Goal: Task Accomplishment & Management: Use online tool/utility

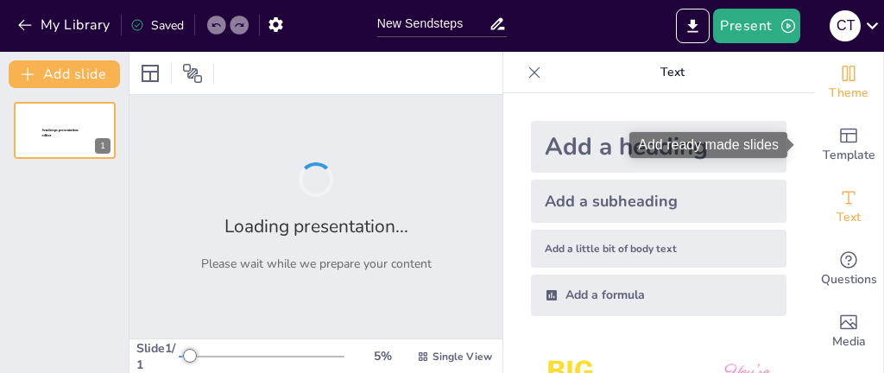
type input "New Sendsteps"
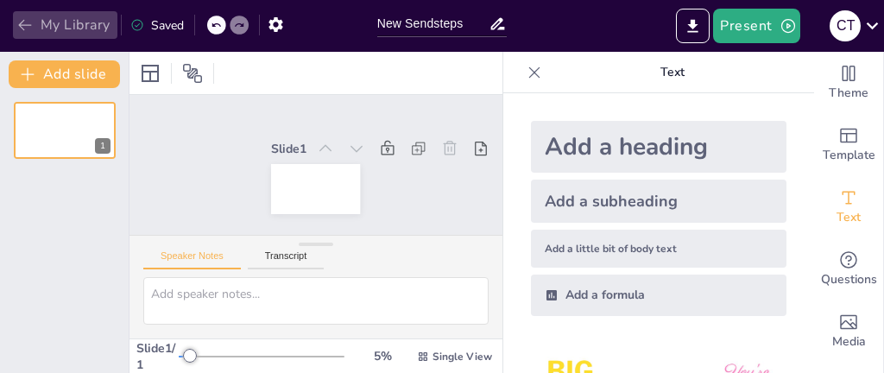
click at [28, 29] on icon "button" at bounding box center [24, 24] width 17 height 17
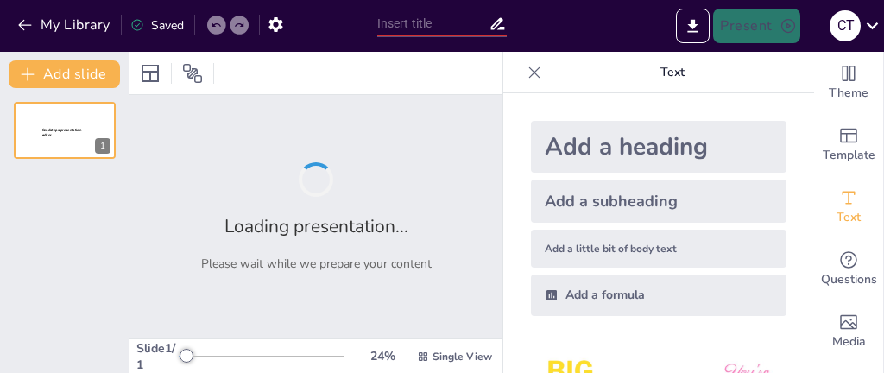
type input "Fundamentos de la Medicina Veterinaria: [MEDICAL_DATA] y su Clasificación"
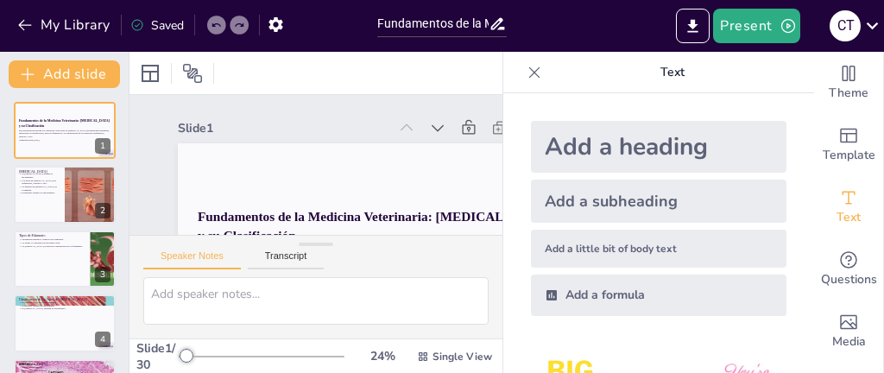
checkbox input "true"
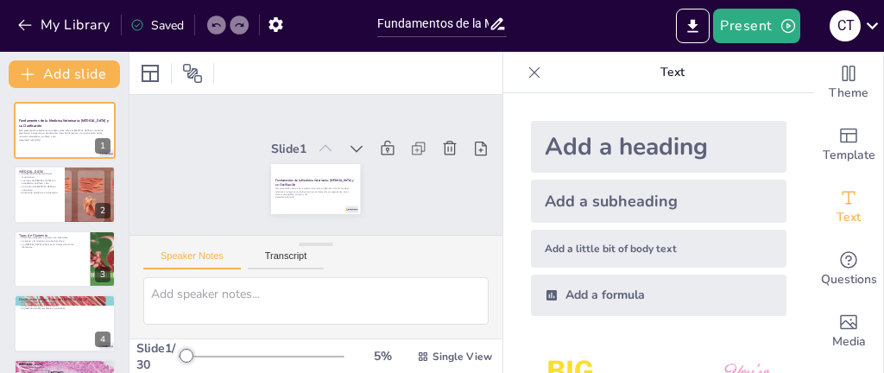
checkbox input "true"
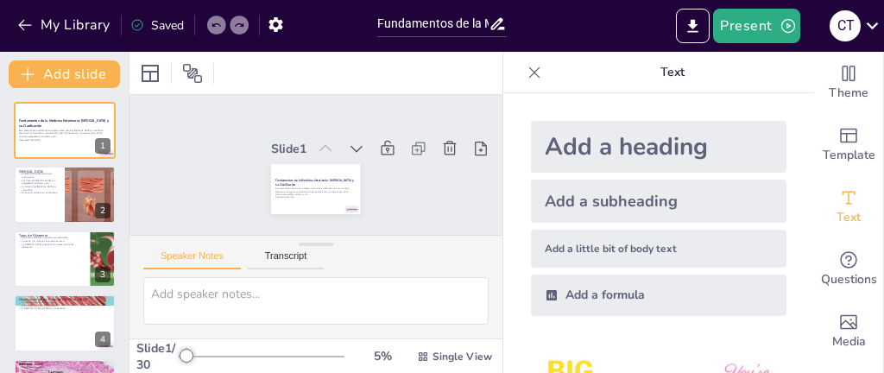
checkbox input "true"
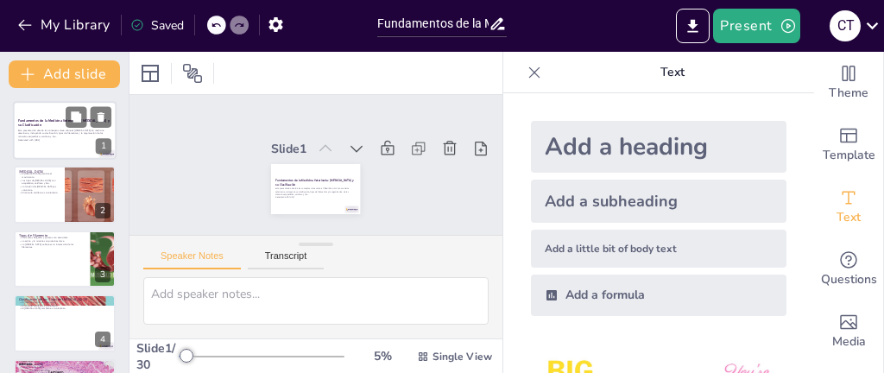
checkbox input "true"
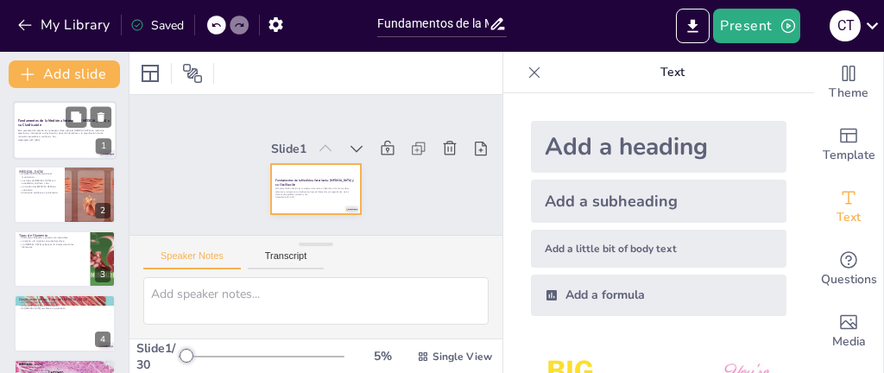
checkbox input "true"
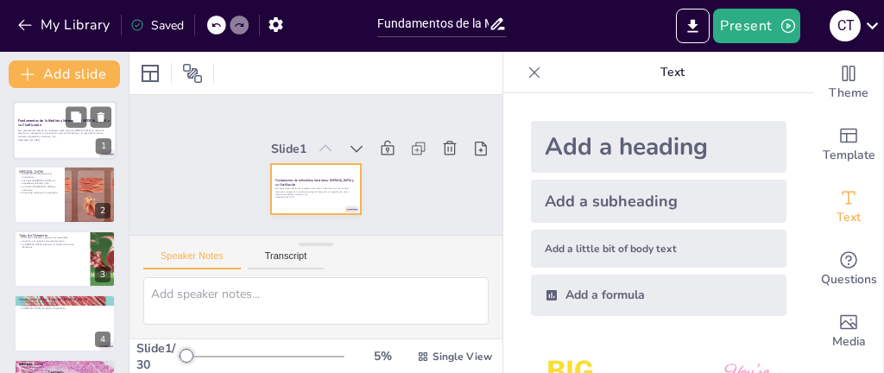
checkbox input "true"
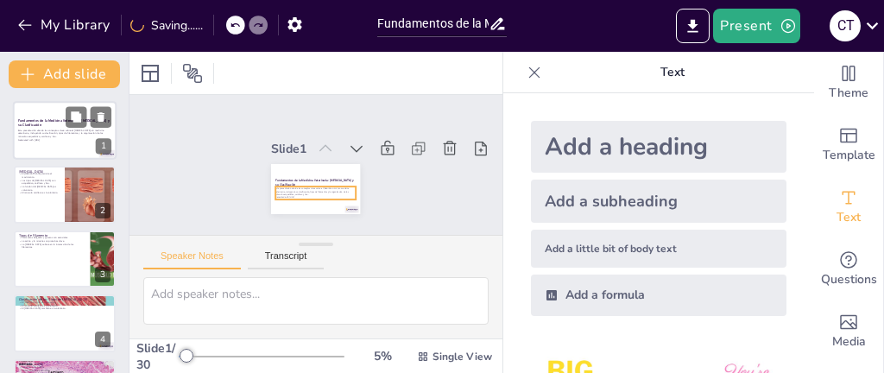
checkbox input "true"
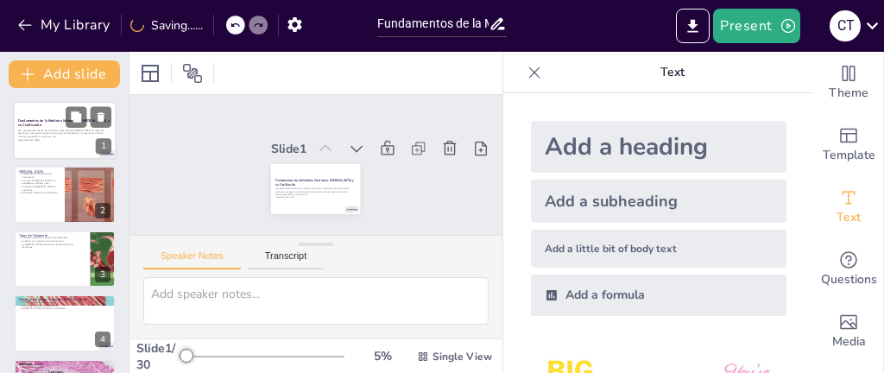
checkbox input "true"
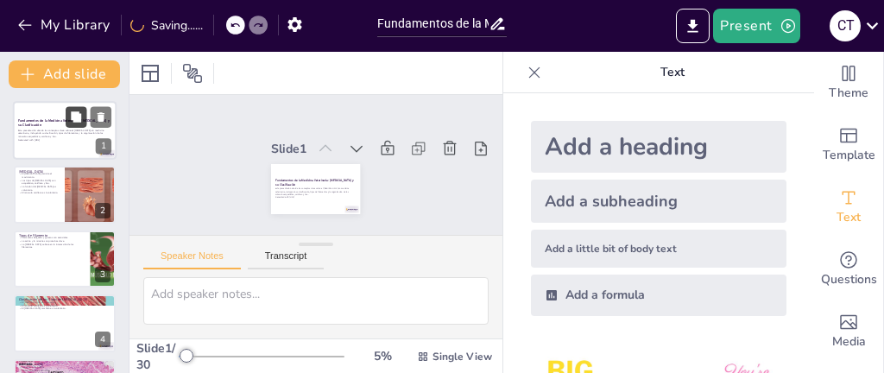
checkbox input "true"
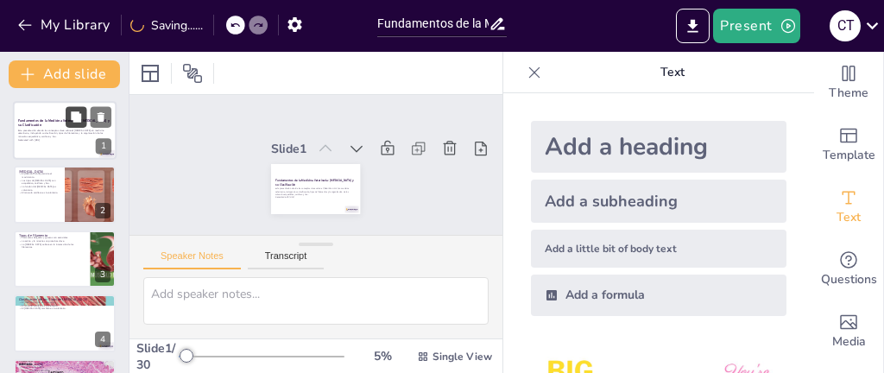
checkbox input "true"
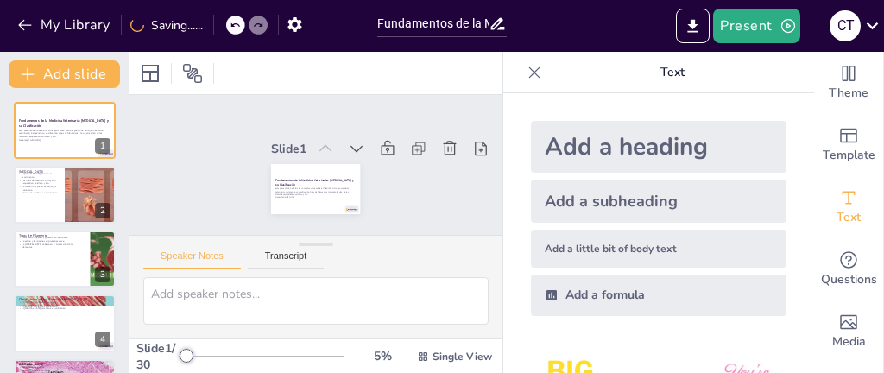
checkbox input "true"
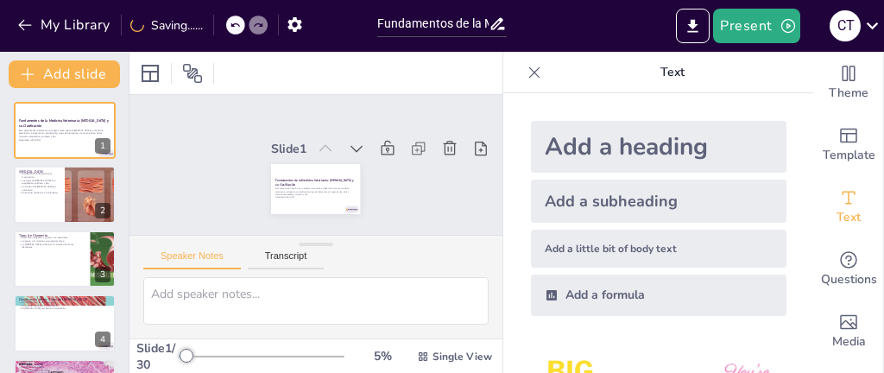
checkbox input "true"
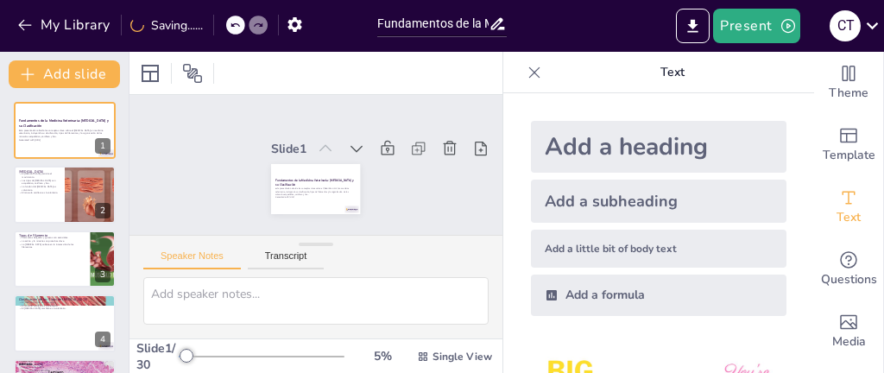
scroll to position [81, 0]
checkbox input "true"
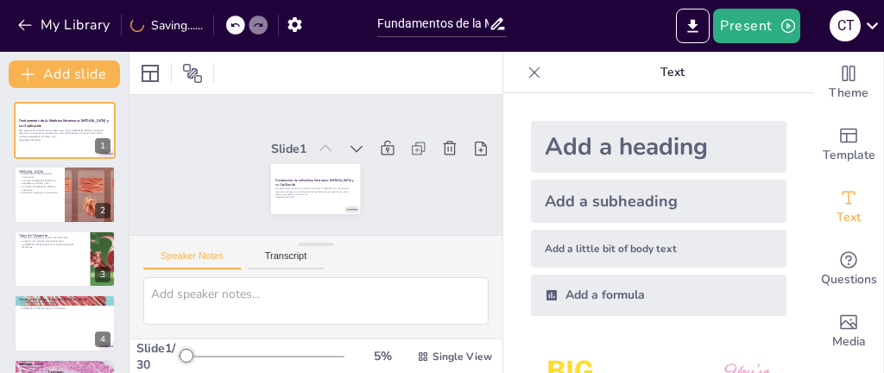
checkbox input "true"
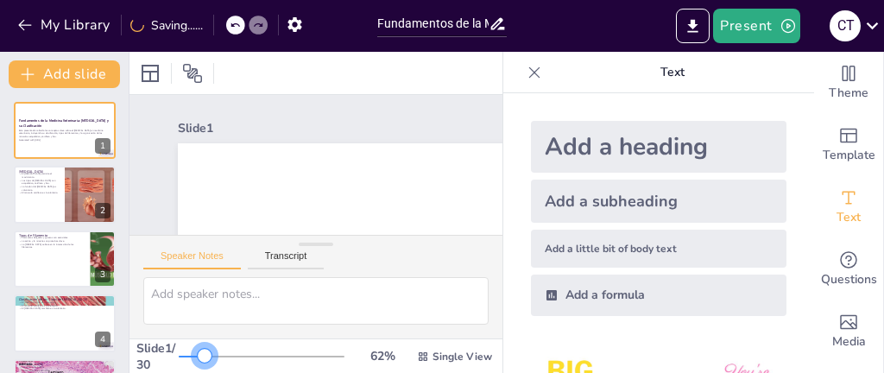
checkbox input "true"
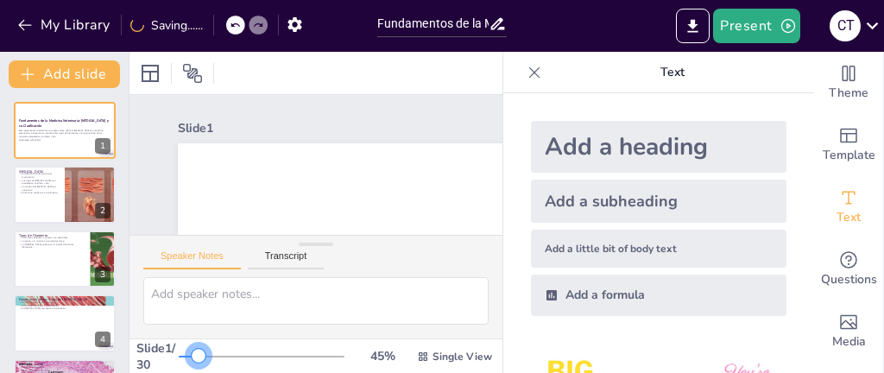
checkbox input "true"
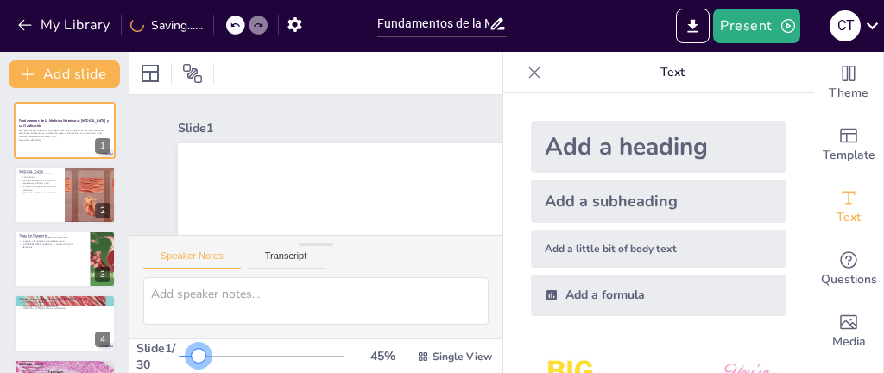
checkbox input "true"
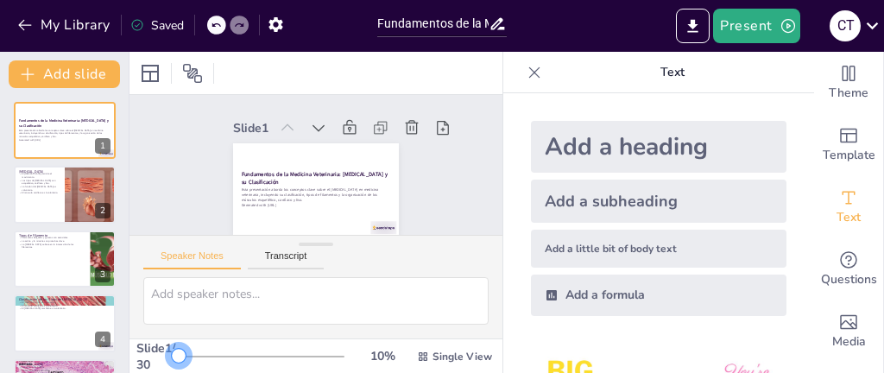
drag, startPoint x: 179, startPoint y: 318, endPoint x: 141, endPoint y: 316, distance: 38.9
click at [141, 340] on div "Slide 1 / 30 10 % Single View" at bounding box center [315, 356] width 373 height 33
checkbox input "true"
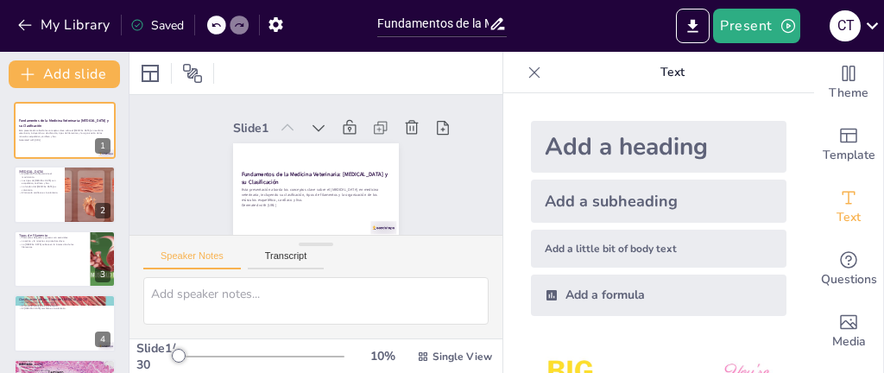
checkbox input "true"
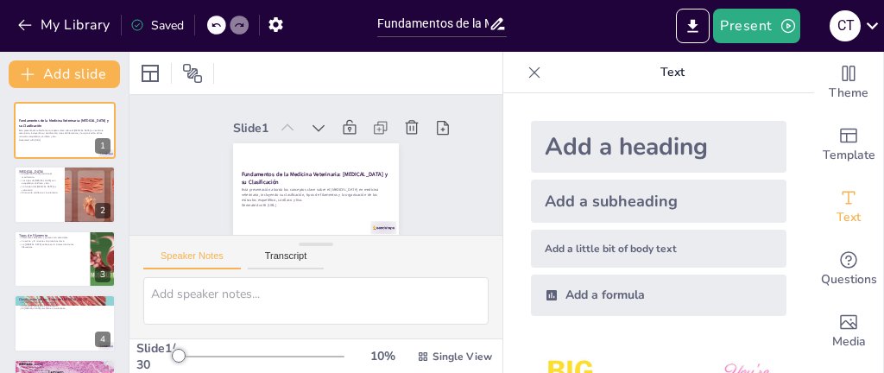
checkbox input "true"
click at [66, 189] on button at bounding box center [76, 181] width 21 height 21
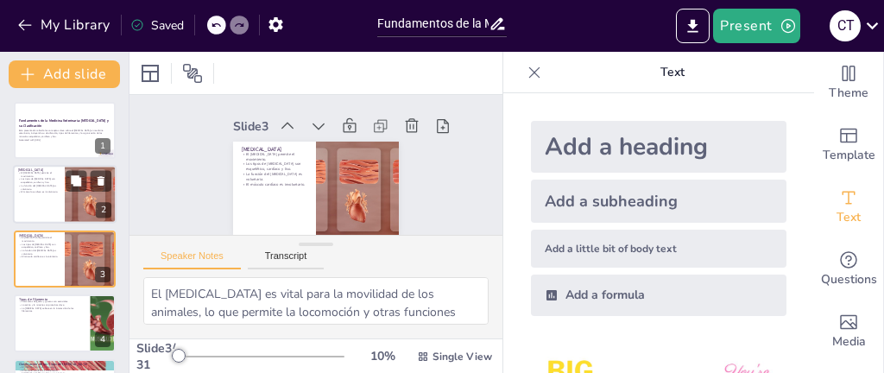
type textarea "El tejido muscular es vital para la movilidad de los animales, lo que permite l…"
checkbox input "true"
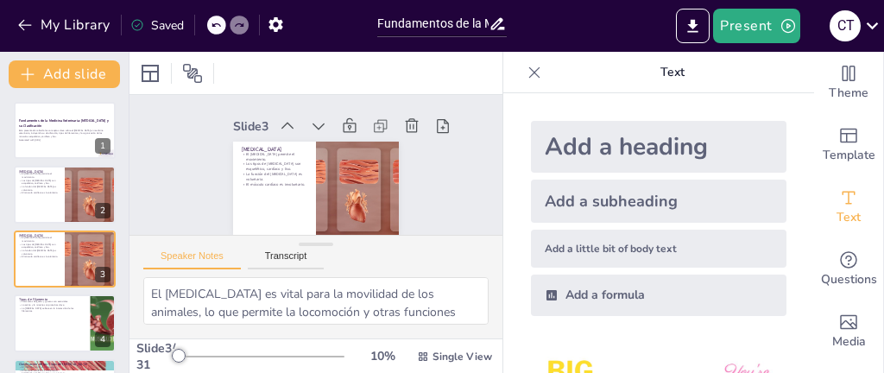
checkbox input "true"
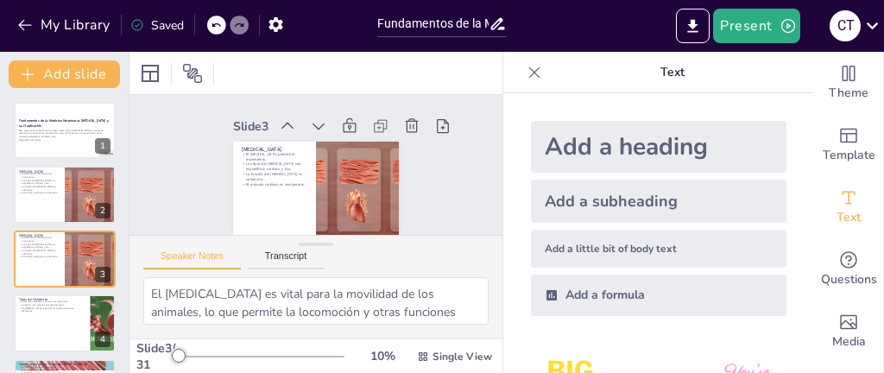
checkbox input "true"
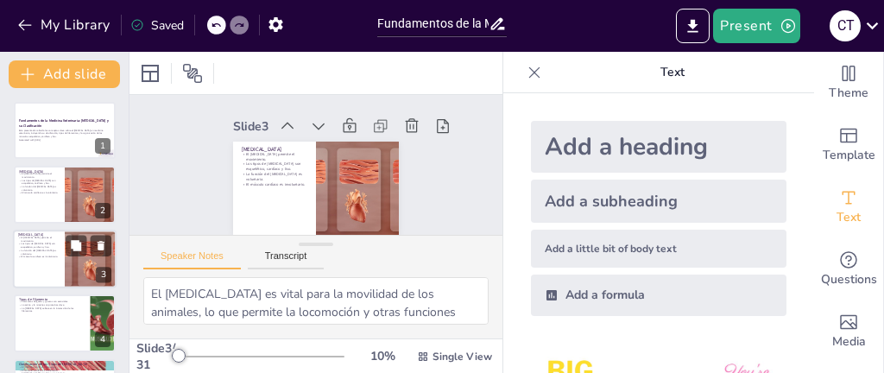
checkbox input "true"
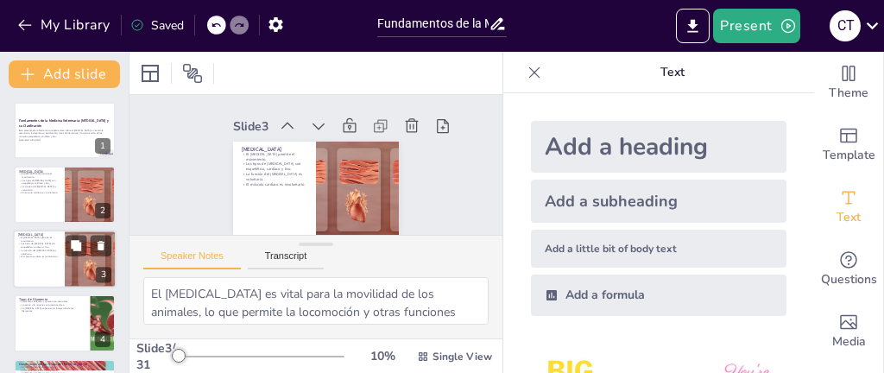
checkbox input "true"
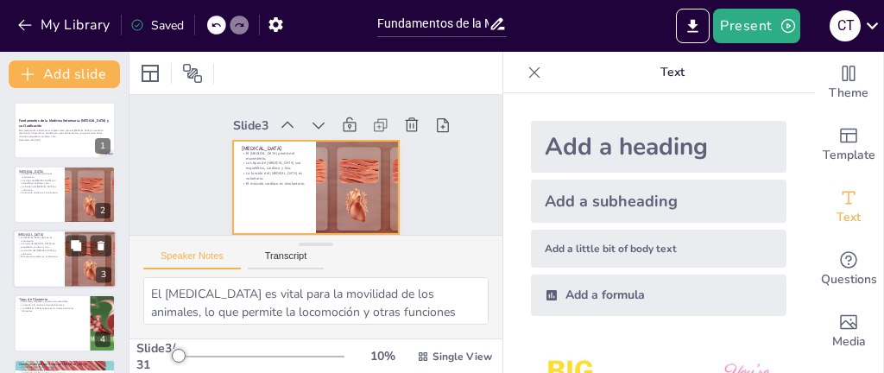
scroll to position [28, 0]
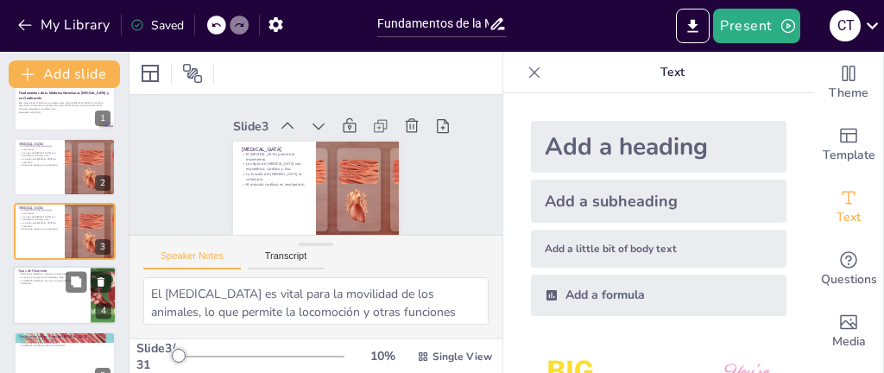
checkbox input "true"
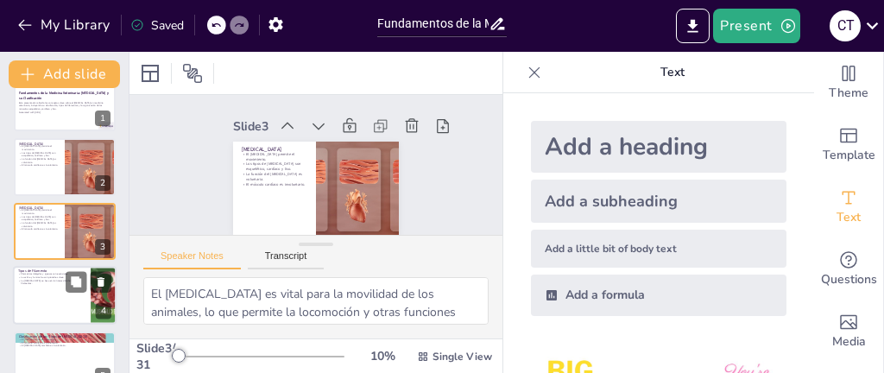
checkbox input "true"
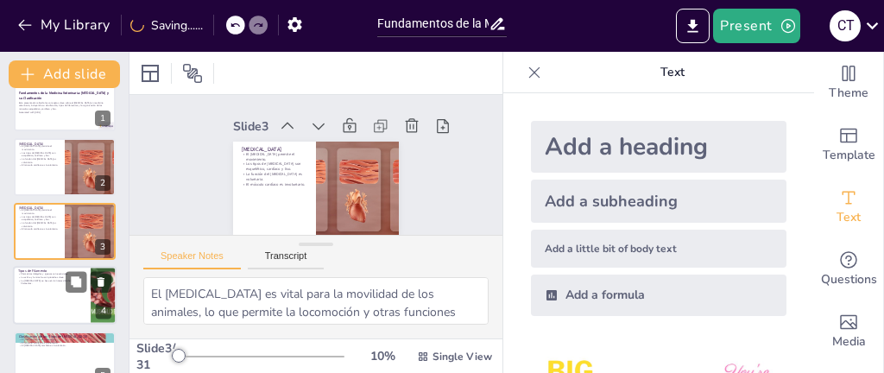
click at [57, 290] on div at bounding box center [65, 295] width 104 height 59
type textarea "La comprensión de los tipos de filamentos es crucial para entender cómo funcion…"
checkbox input "true"
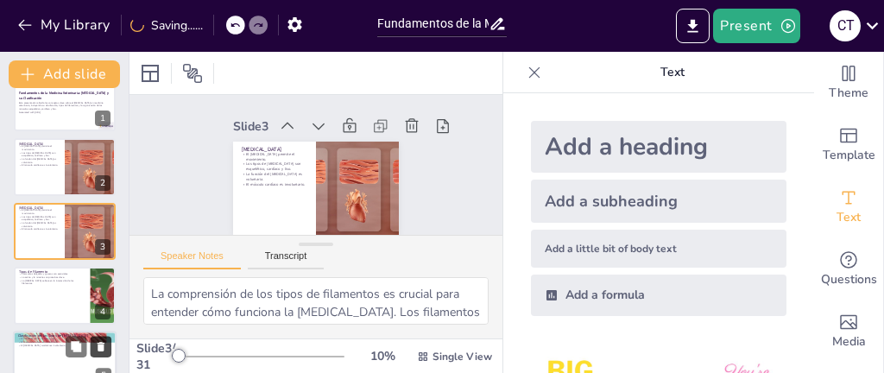
checkbox input "true"
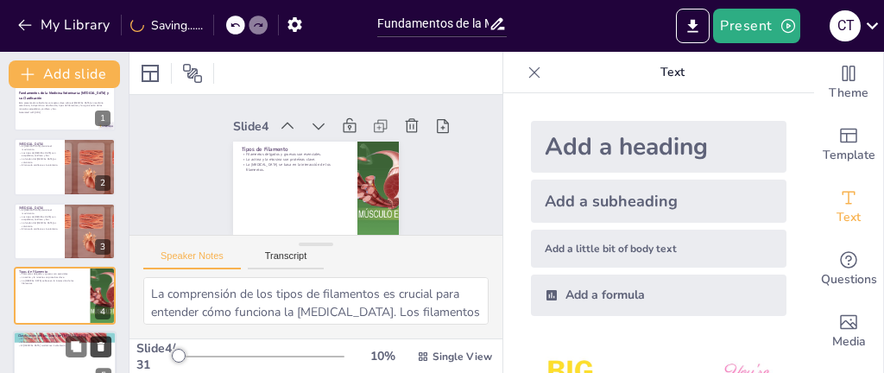
checkbox input "true"
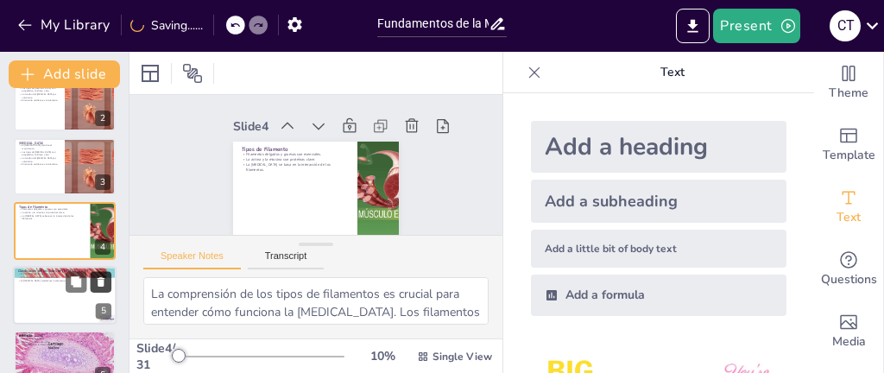
scroll to position [0, 0]
checkbox input "true"
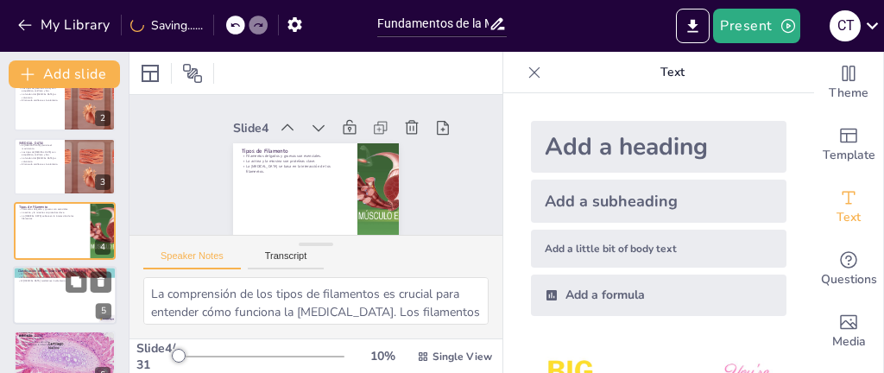
checkbox input "true"
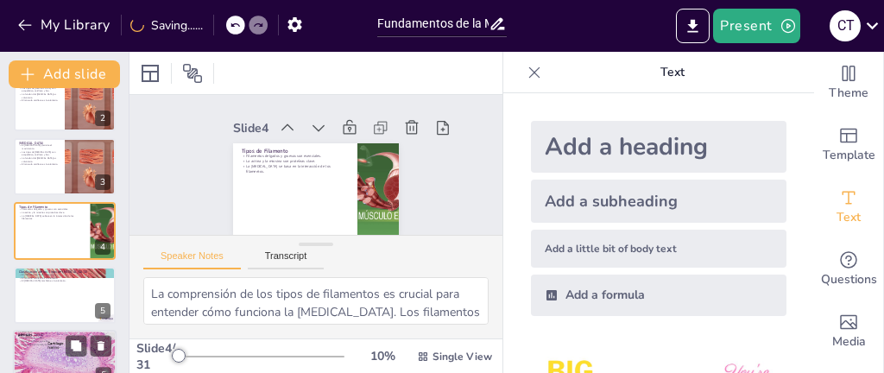
checkbox input "true"
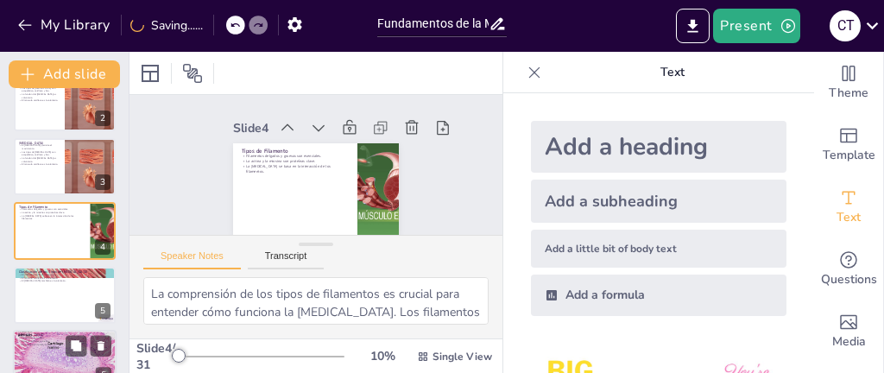
checkbox input "true"
click at [54, 338] on p "Conexión a los huesos." at bounding box center [64, 338] width 93 height 3
type textarea "La conexión del músculo esquelético a los huesos es lo que permite el movimient…"
checkbox input "true"
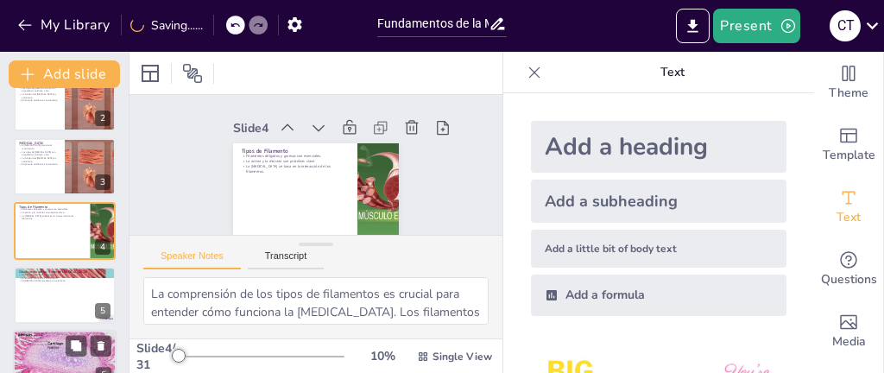
checkbox input "true"
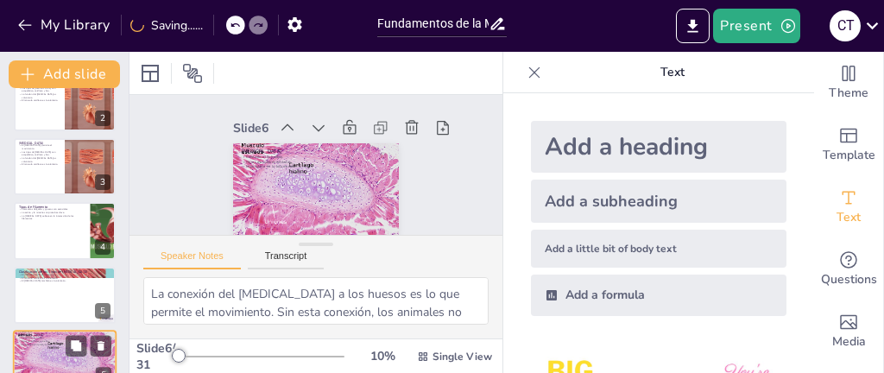
scroll to position [221, 0]
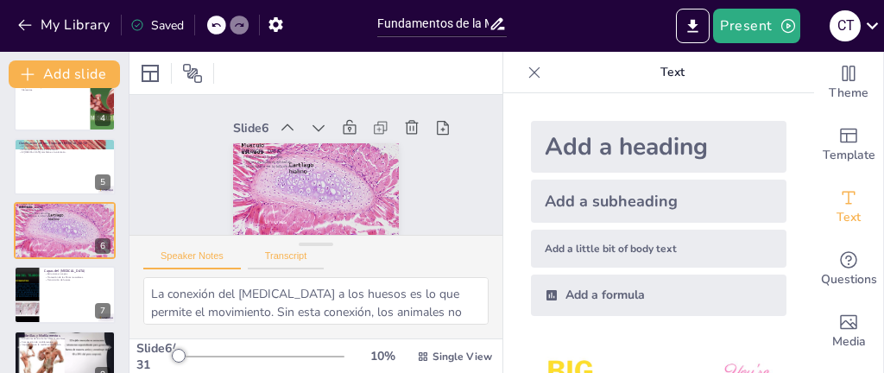
checkbox input "true"
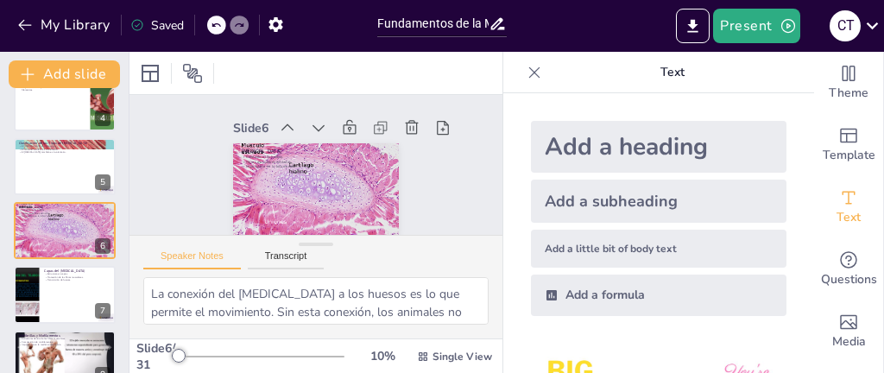
checkbox input "true"
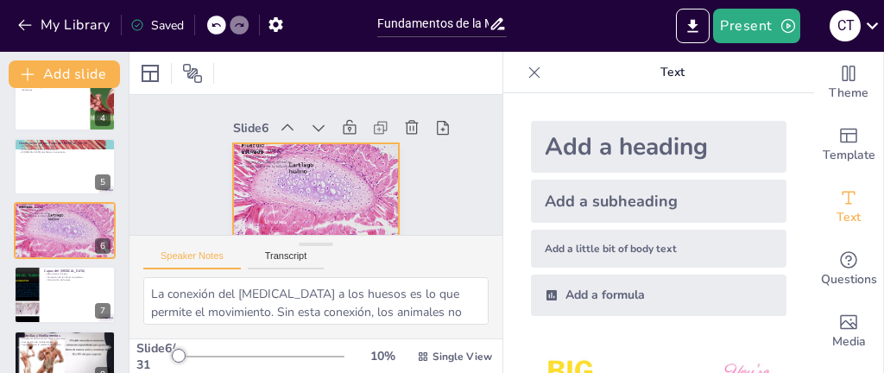
checkbox input "true"
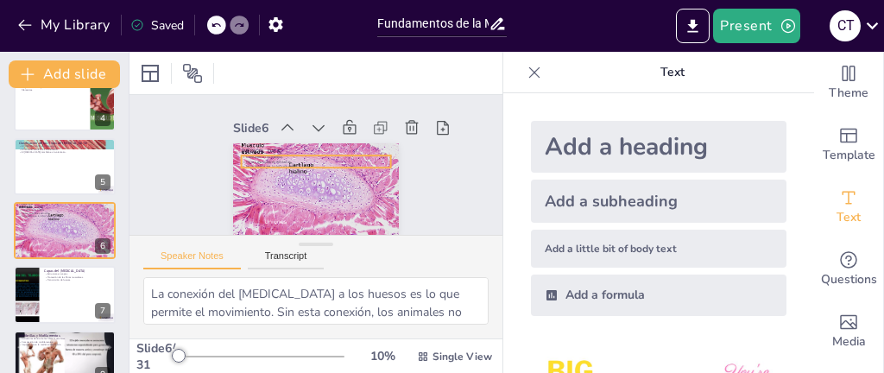
checkbox input "true"
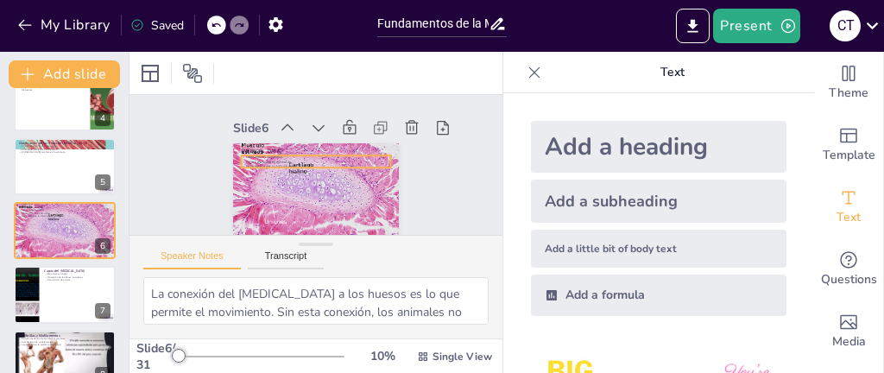
checkbox input "true"
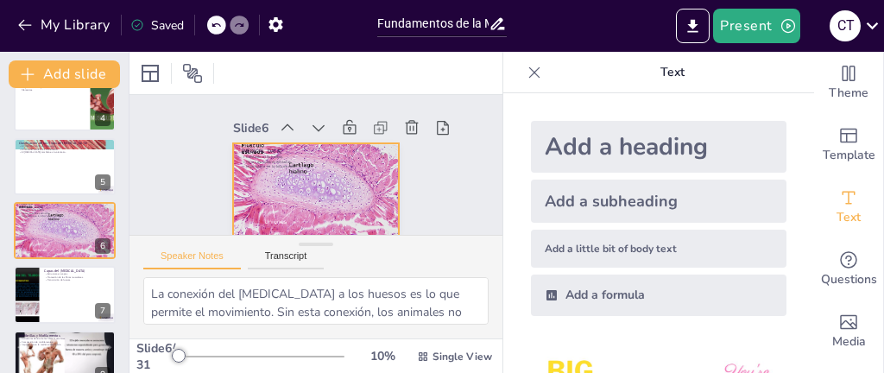
checkbox input "true"
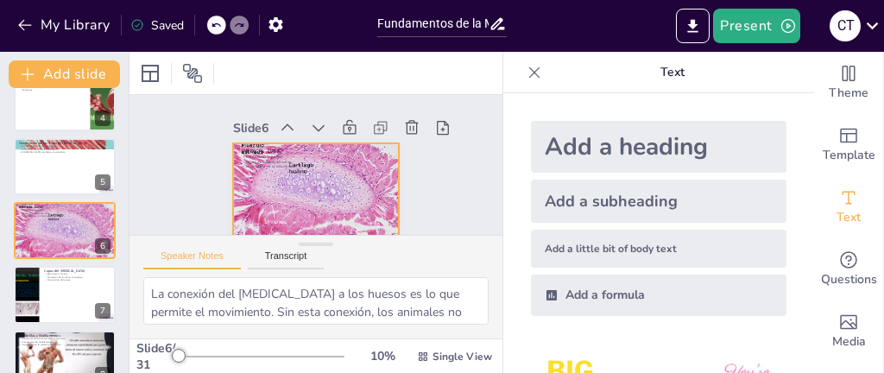
checkbox input "true"
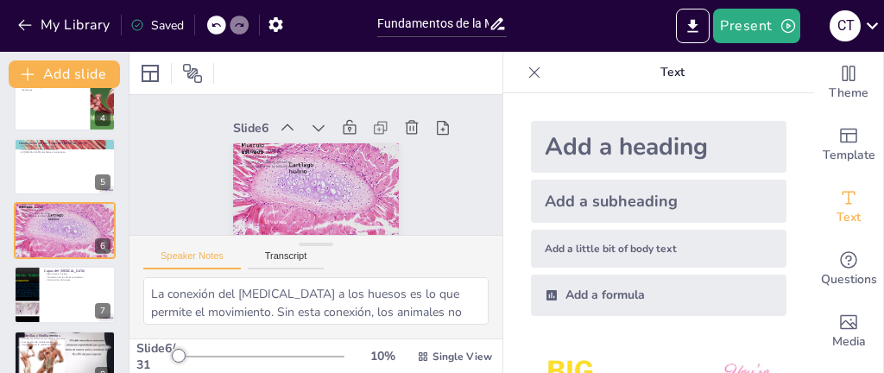
checkbox input "true"
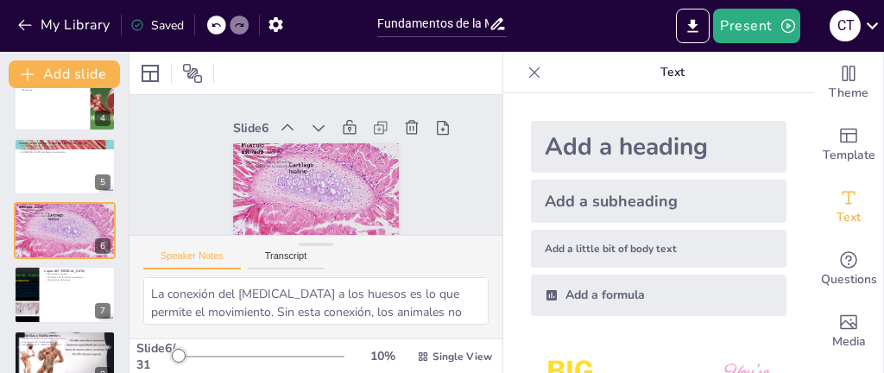
scroll to position [3, 0]
checkbox input "true"
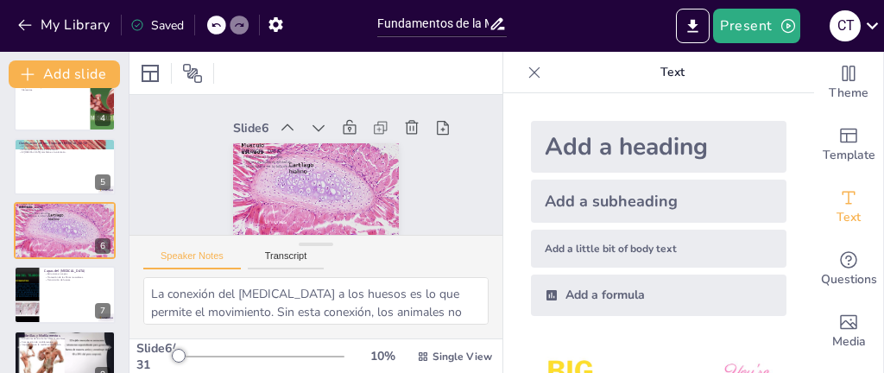
checkbox input "true"
click at [698, 27] on icon "Export to PowerPoint" at bounding box center [692, 26] width 18 height 18
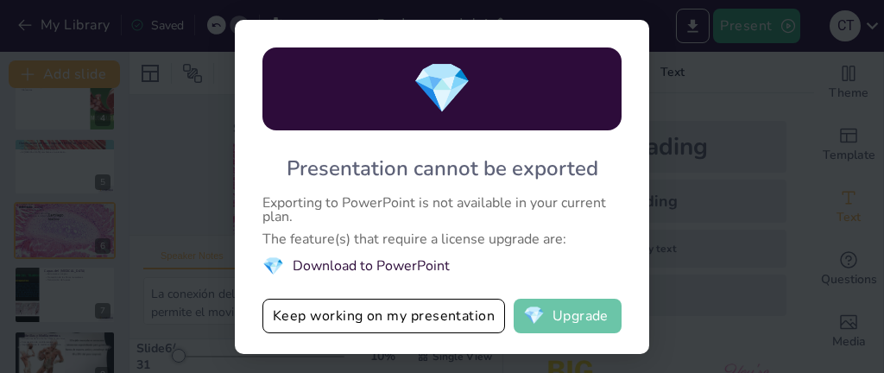
click at [552, 309] on button "💎 Upgrade" at bounding box center [567, 316] width 108 height 35
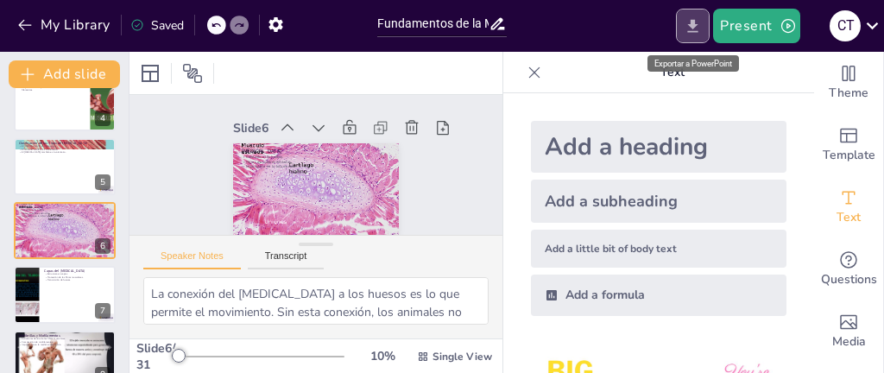
click at [688, 30] on icon "Export to PowerPoint" at bounding box center [692, 26] width 18 height 18
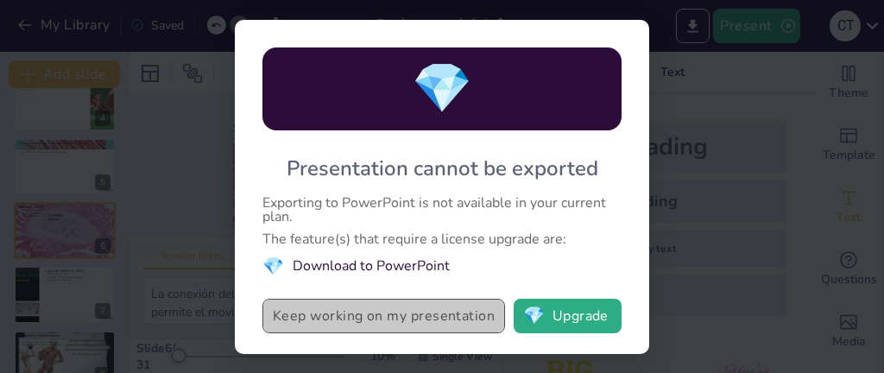
click at [465, 319] on button "Keep working on my presentation" at bounding box center [383, 316] width 242 height 35
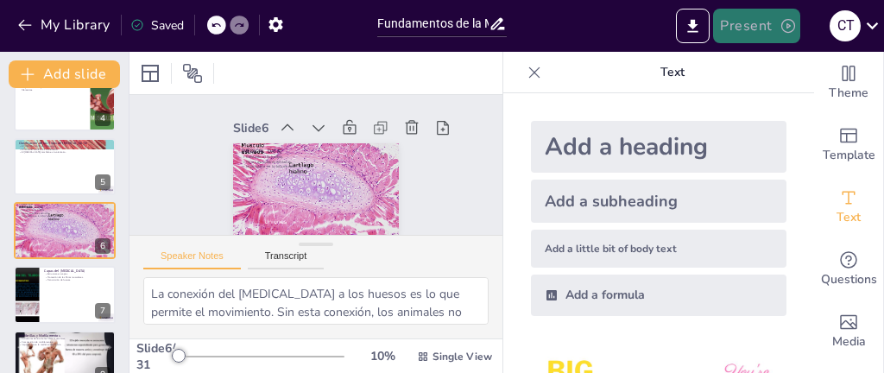
click at [750, 28] on button "Present" at bounding box center [756, 26] width 86 height 35
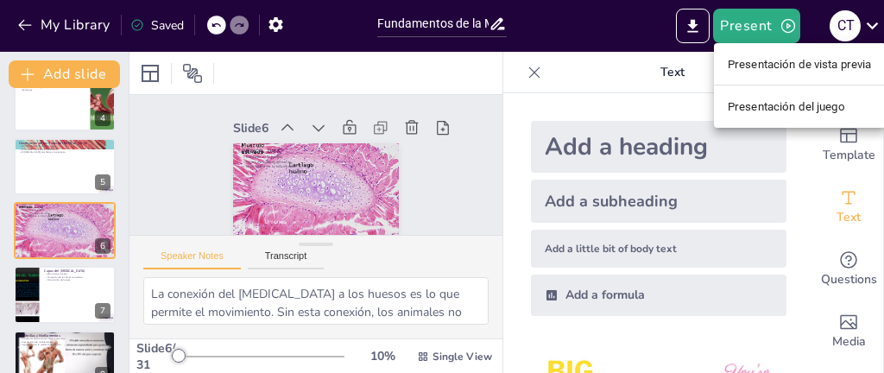
click at [795, 75] on li "Presentación de vista previa" at bounding box center [800, 64] width 172 height 28
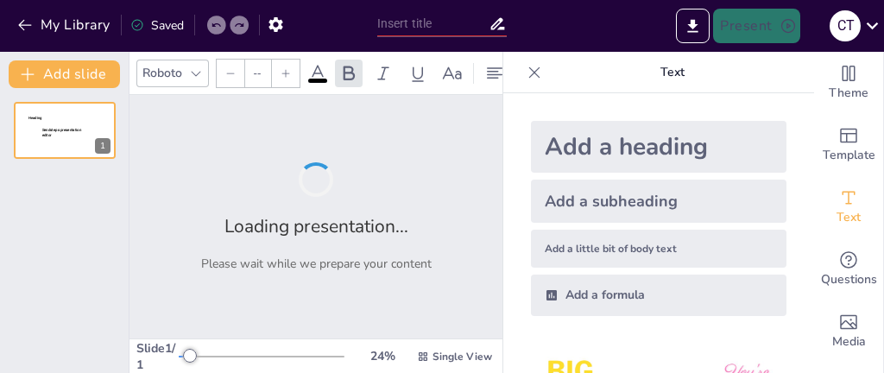
type input "68"
type input "Fundamentos de la Medicina Veterinaria: [MEDICAL_DATA] y su Clasificación"
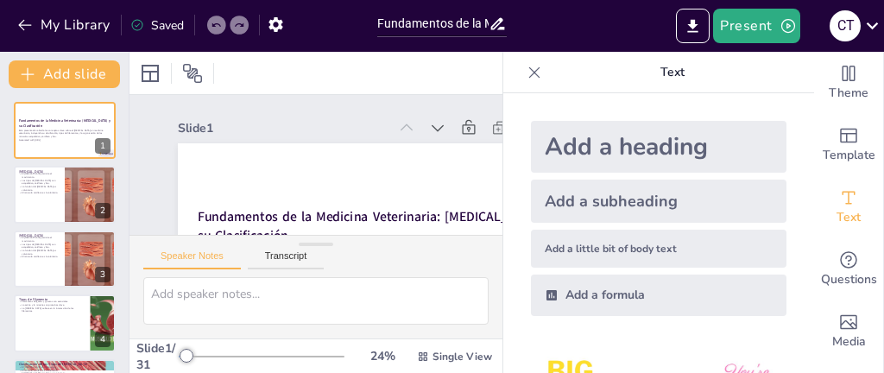
checkbox input "true"
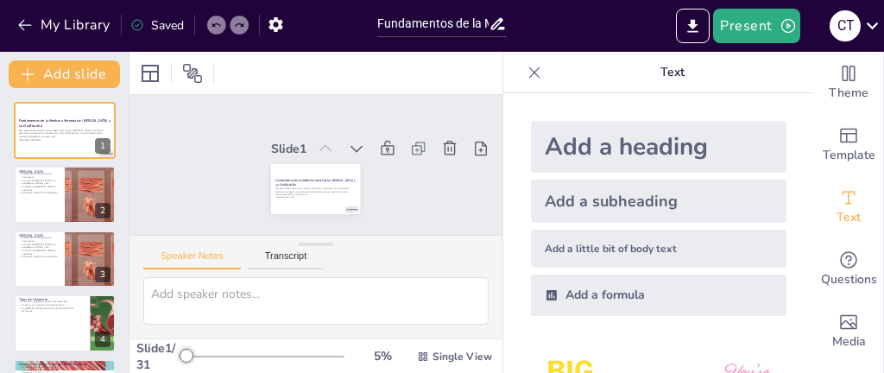
checkbox input "true"
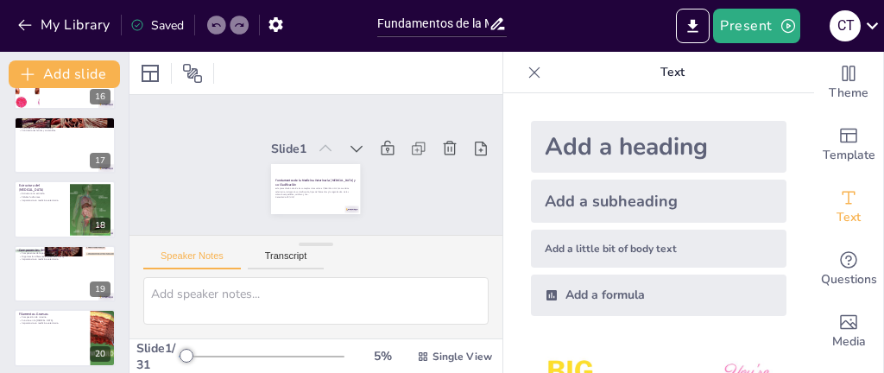
scroll to position [985, 0]
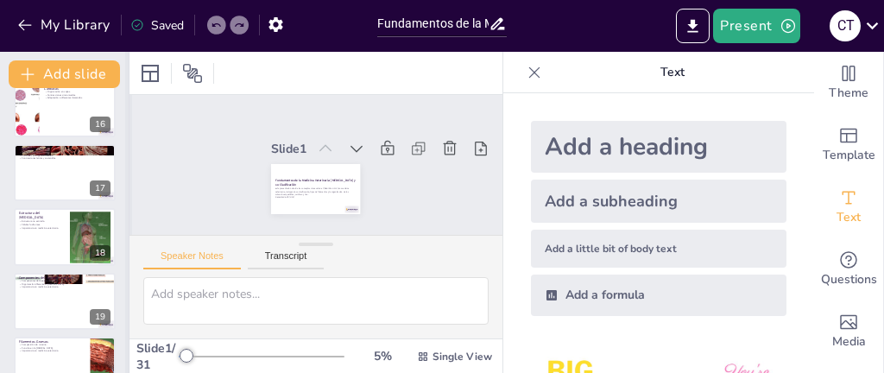
checkbox input "true"
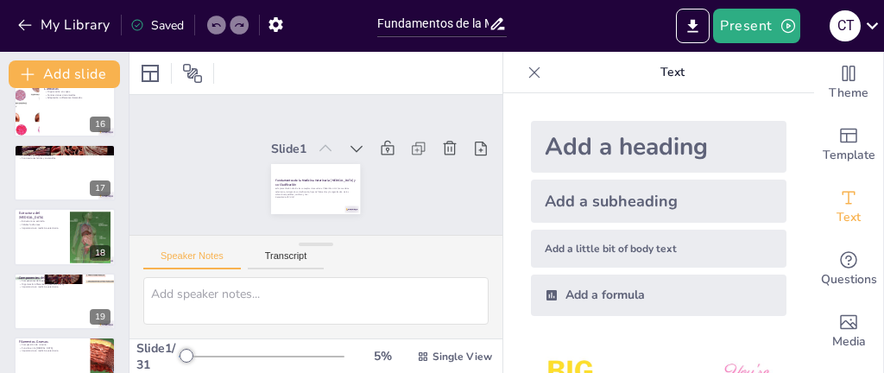
checkbox input "true"
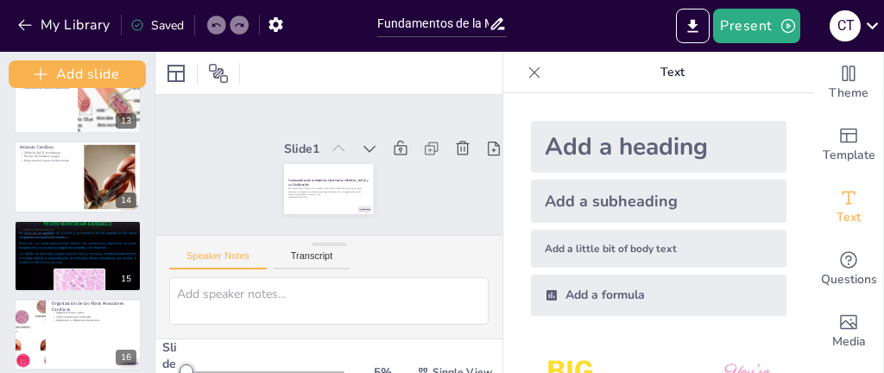
drag, startPoint x: 128, startPoint y: 248, endPoint x: 119, endPoint y: 247, distance: 8.7
click at [129, 247] on div "Add slide Fundamentos de la Medicina Veterinaria: [MEDICAL_DATA] y su Clasifica…" at bounding box center [77, 212] width 155 height 321
checkbox input "true"
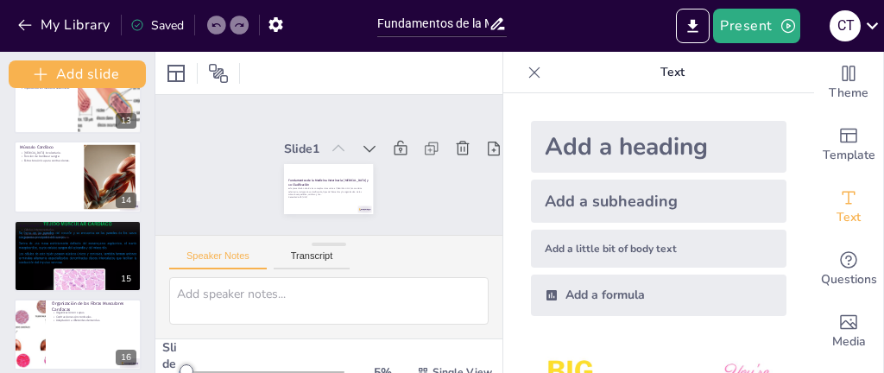
checkbox input "true"
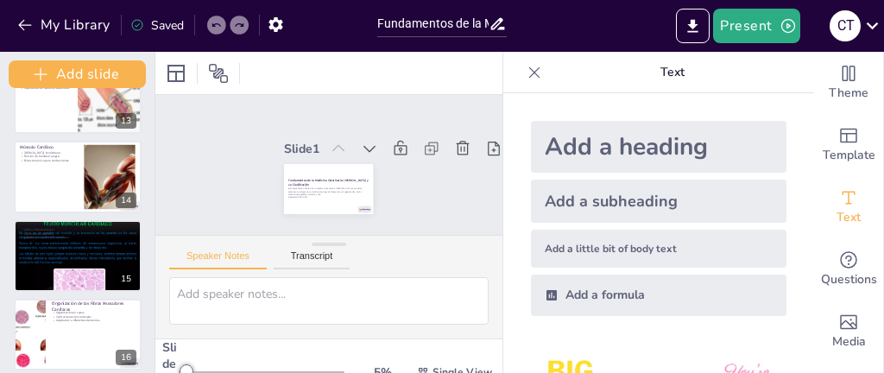
checkbox input "true"
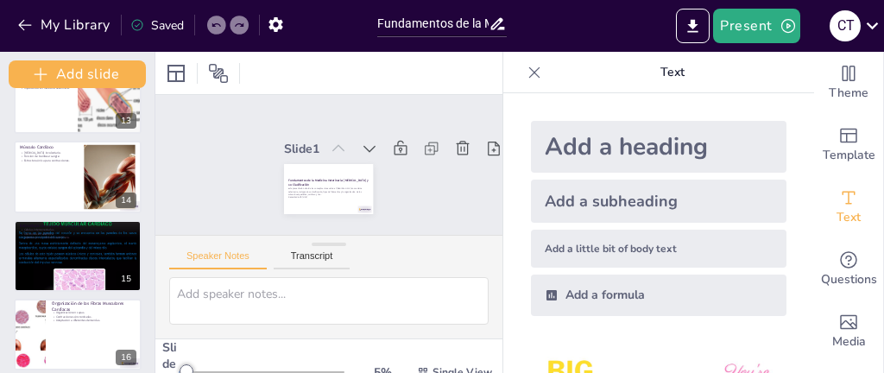
checkbox input "true"
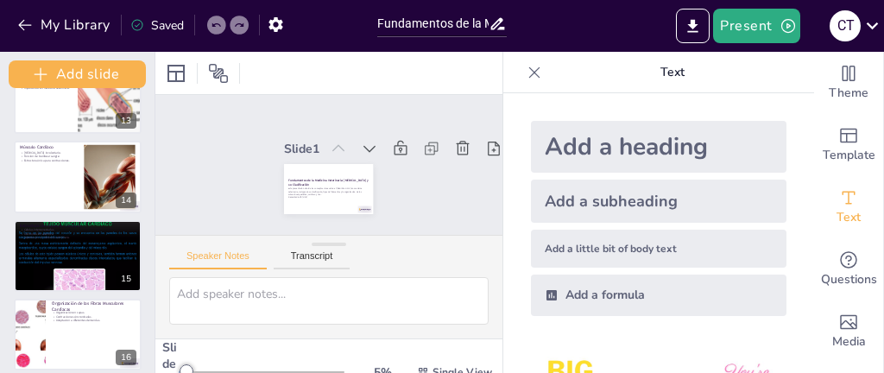
checkbox input "true"
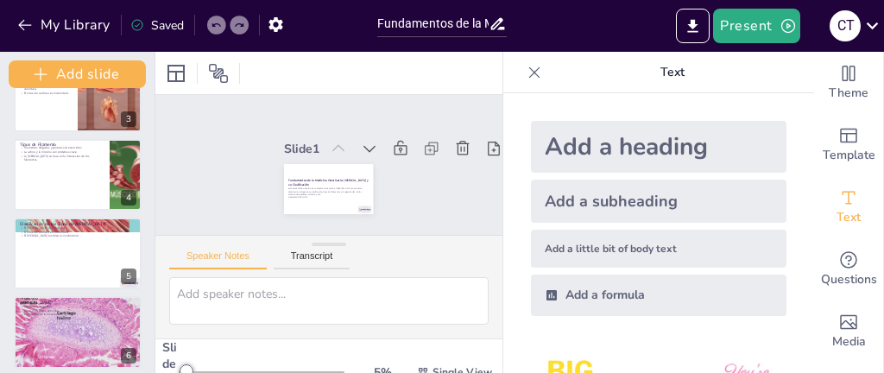
scroll to position [0, 0]
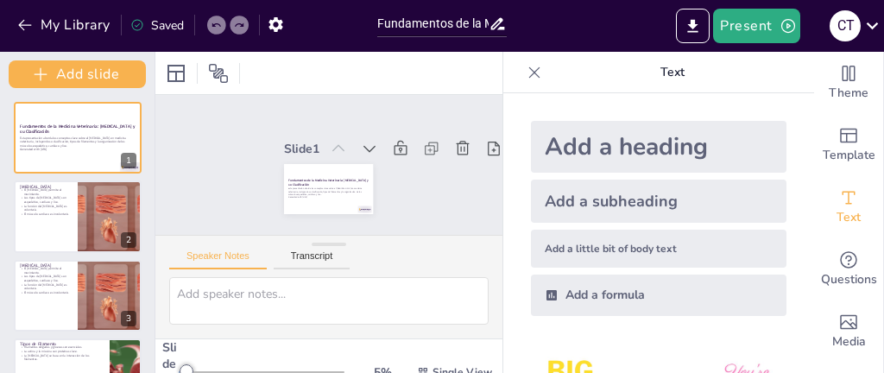
drag, startPoint x: 794, startPoint y: 206, endPoint x: 797, endPoint y: 235, distance: 28.7
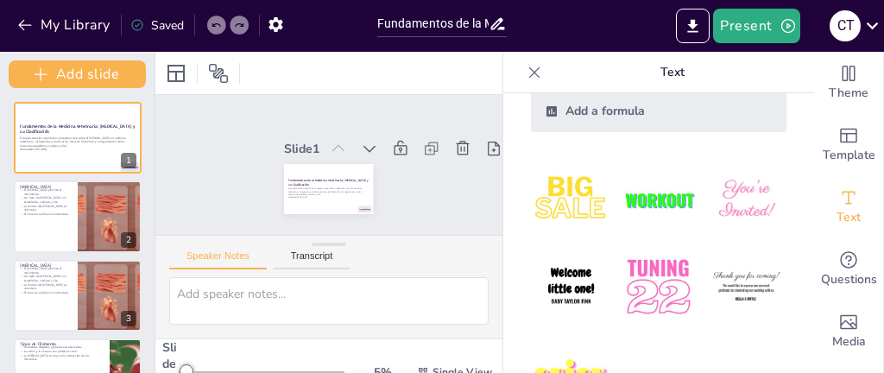
scroll to position [98, 0]
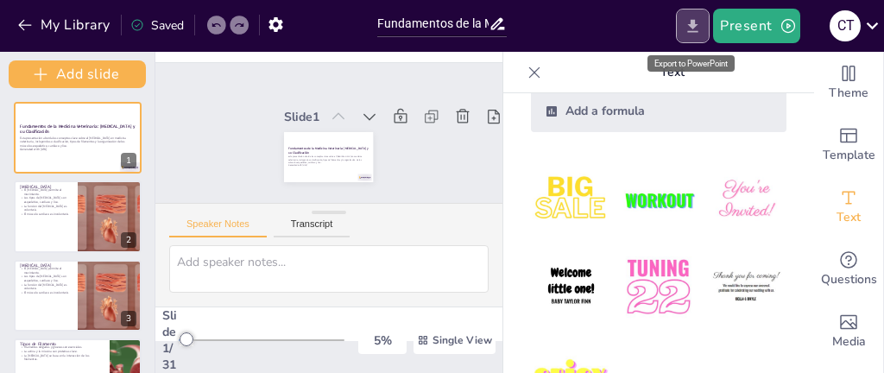
click at [690, 26] on icon "Export to PowerPoint" at bounding box center [693, 25] width 10 height 13
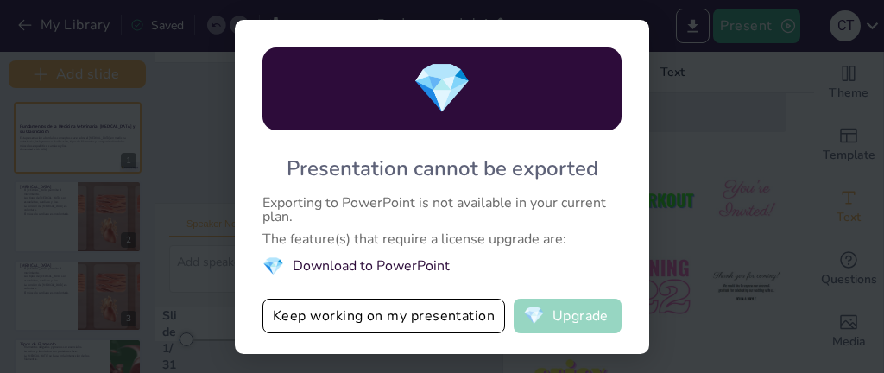
click at [575, 302] on button "💎 Upgrade" at bounding box center [567, 316] width 108 height 35
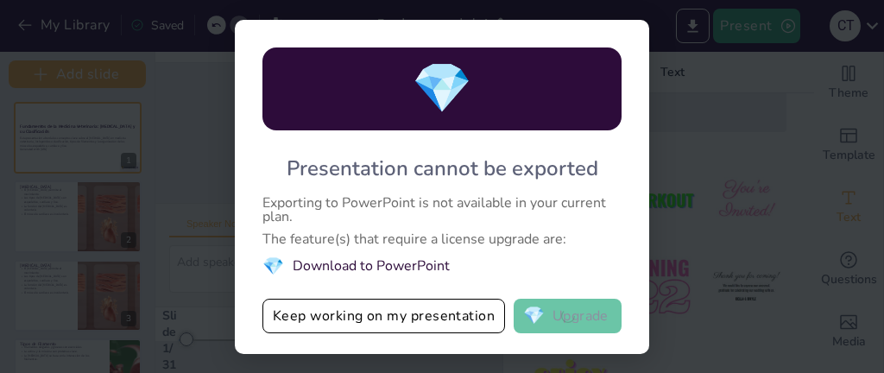
checkbox input "true"
